Goal: Task Accomplishment & Management: Complete application form

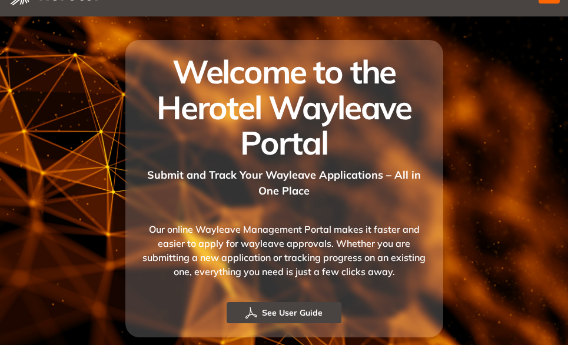
scroll to position [46, 0]
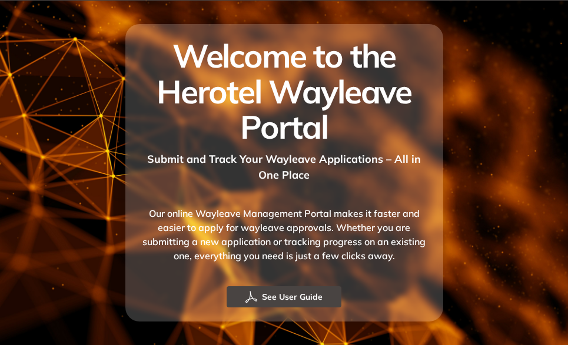
click at [285, 298] on span "See User Guide" at bounding box center [292, 297] width 61 height 13
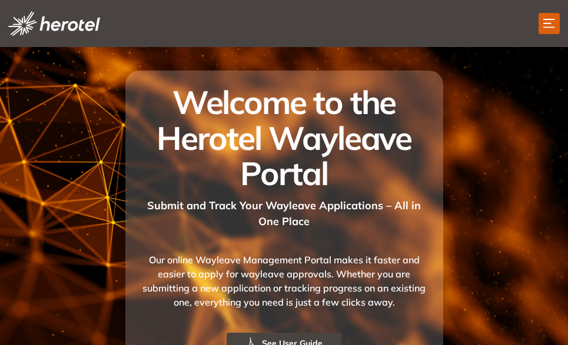
click at [549, 26] on icon "button" at bounding box center [549, 23] width 12 height 9
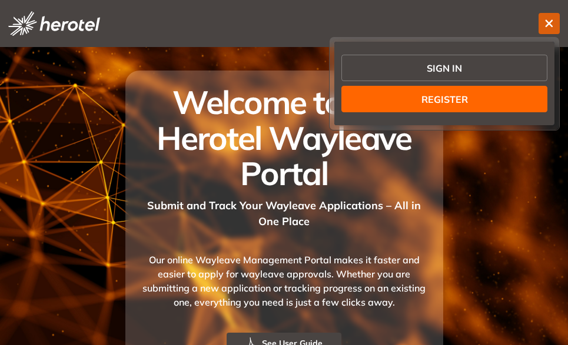
click at [452, 98] on span "REGISTER" at bounding box center [444, 99] width 46 height 14
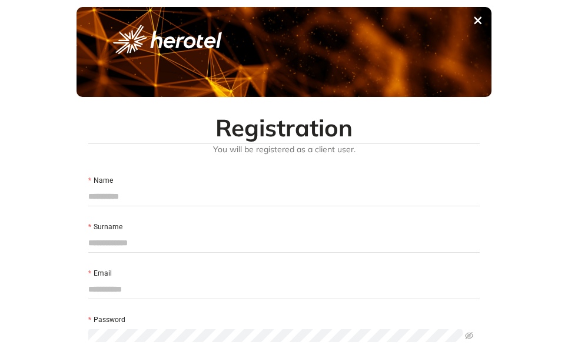
type input "**********"
click at [149, 178] on div "Name" at bounding box center [284, 180] width 392 height 13
click at [150, 179] on div "Name" at bounding box center [284, 180] width 392 height 13
click at [138, 199] on input "Name" at bounding box center [284, 197] width 392 height 18
type input "*******"
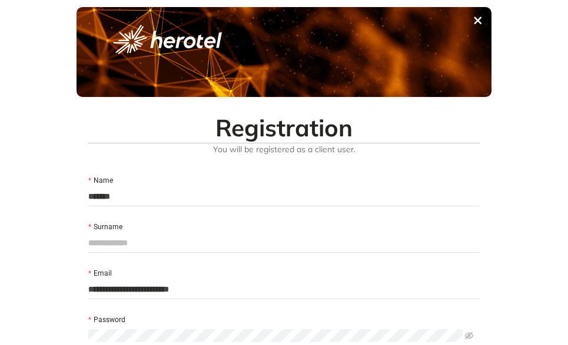
type input "**********"
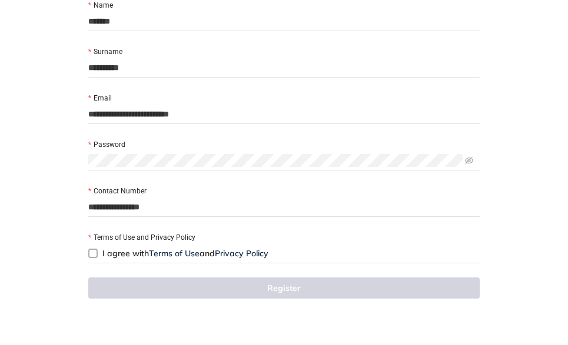
scroll to position [176, 0]
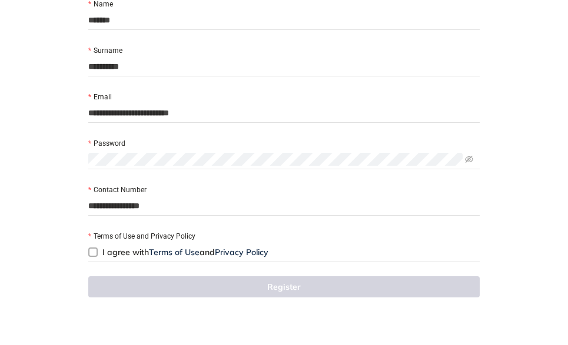
click at [96, 254] on span at bounding box center [92, 252] width 9 height 9
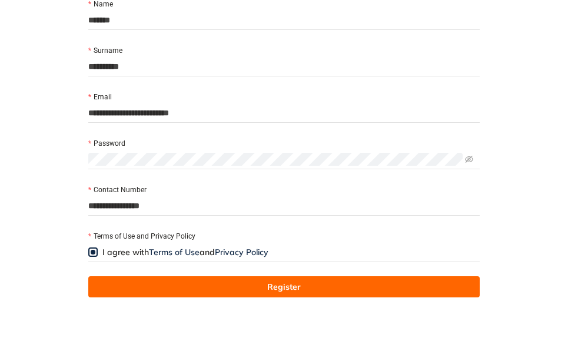
click at [286, 287] on span "Register" at bounding box center [284, 287] width 34 height 13
click at [285, 286] on span "Register" at bounding box center [284, 287] width 34 height 13
click at [276, 288] on span "Register" at bounding box center [284, 287] width 34 height 13
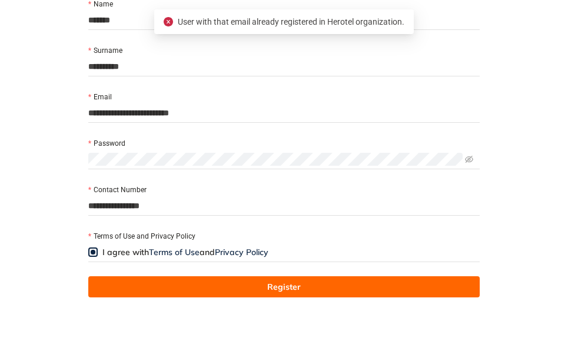
click at [281, 283] on span "Register" at bounding box center [284, 287] width 34 height 13
click at [285, 22] on span "User with that email already registered in Herotel organization." at bounding box center [291, 21] width 226 height 9
